Goal: Task Accomplishment & Management: Use online tool/utility

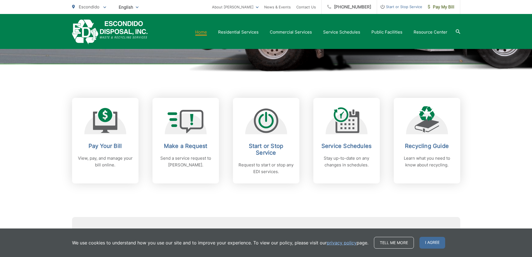
scroll to position [223, 0]
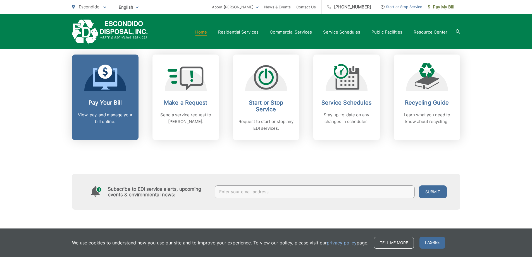
click at [107, 82] on icon at bounding box center [105, 78] width 24 height 21
